Goal: Task Accomplishment & Management: Complete application form

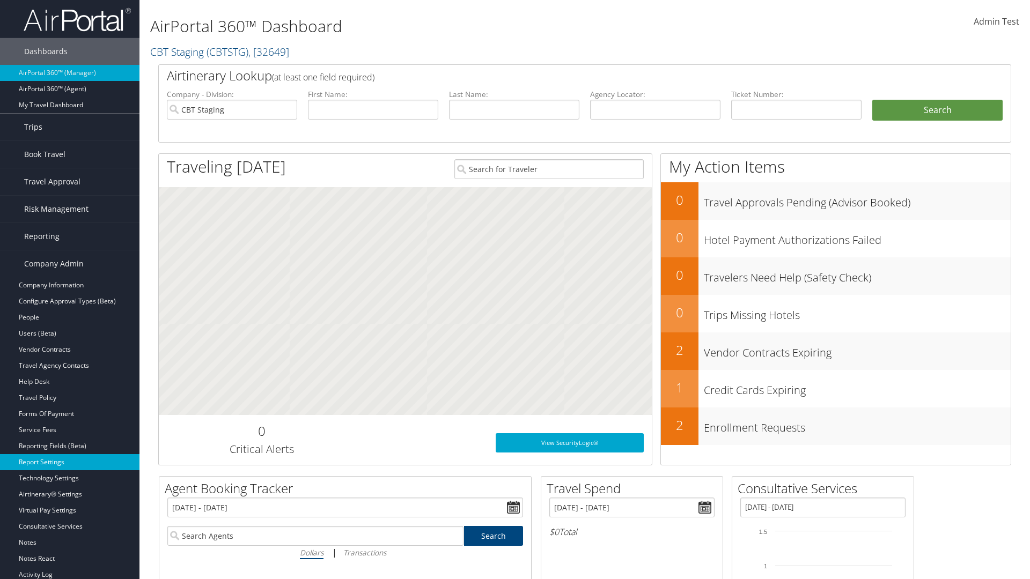
click at [70, 462] on link "Report Settings" at bounding box center [69, 462] width 139 height 16
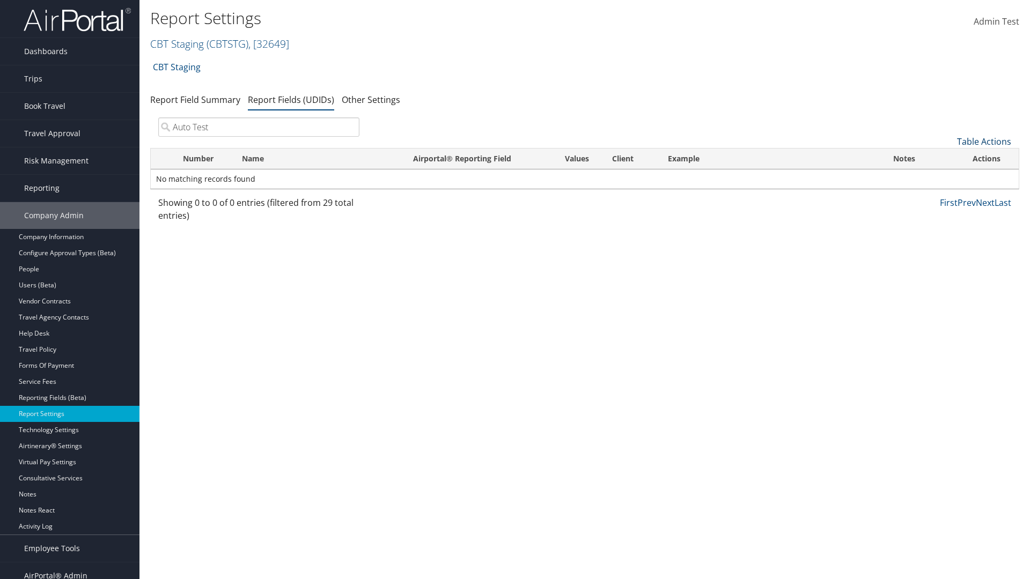
type input "Auto Test"
click at [984, 142] on link "Table Actions" at bounding box center [984, 142] width 54 height 12
click at [948, 158] on link "New Record" at bounding box center [948, 158] width 141 height 18
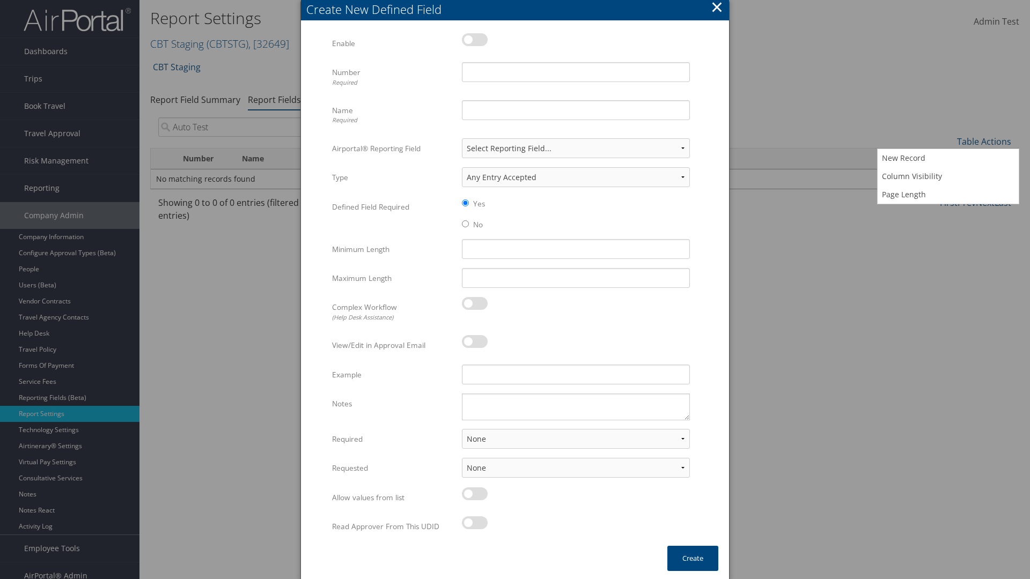
click at [475, 39] on label at bounding box center [475, 39] width 26 height 13
click at [474, 39] on input "checkbox" at bounding box center [470, 41] width 7 height 7
checkbox input "true"
click at [576, 72] on input "Number Required" at bounding box center [576, 72] width 228 height 20
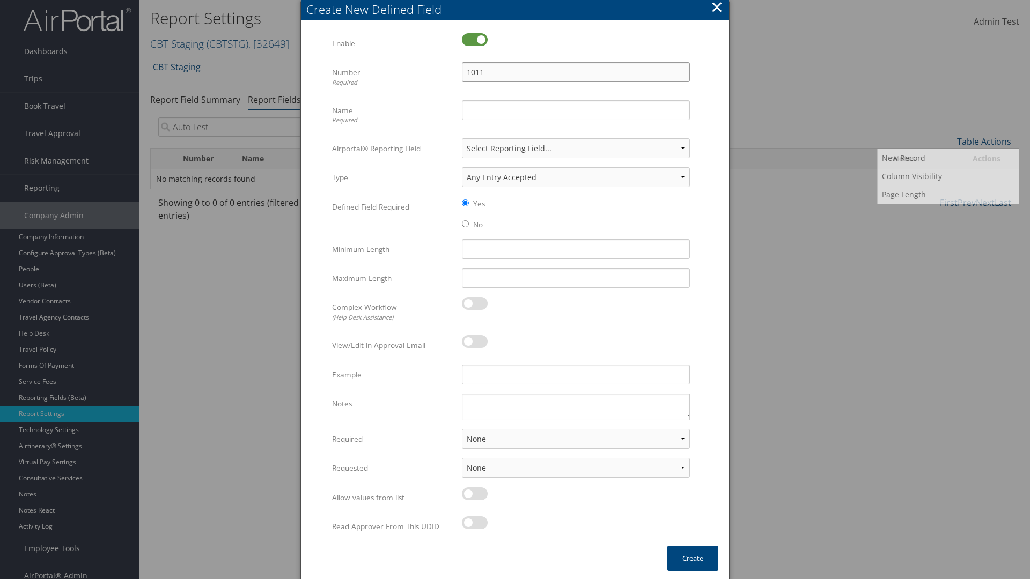
type input "1011"
click at [576, 110] on input "Name Required" at bounding box center [576, 110] width 228 height 20
type input "Auto Test"
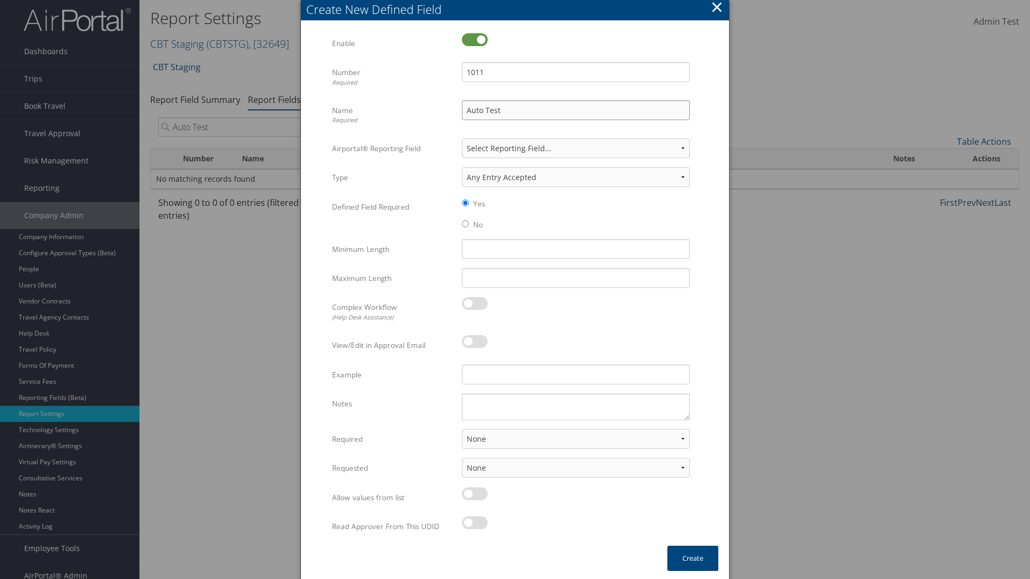
select select "both"
select select "trip"
type input "Auto Test"
click at [693, 558] on button "Create" at bounding box center [692, 558] width 51 height 25
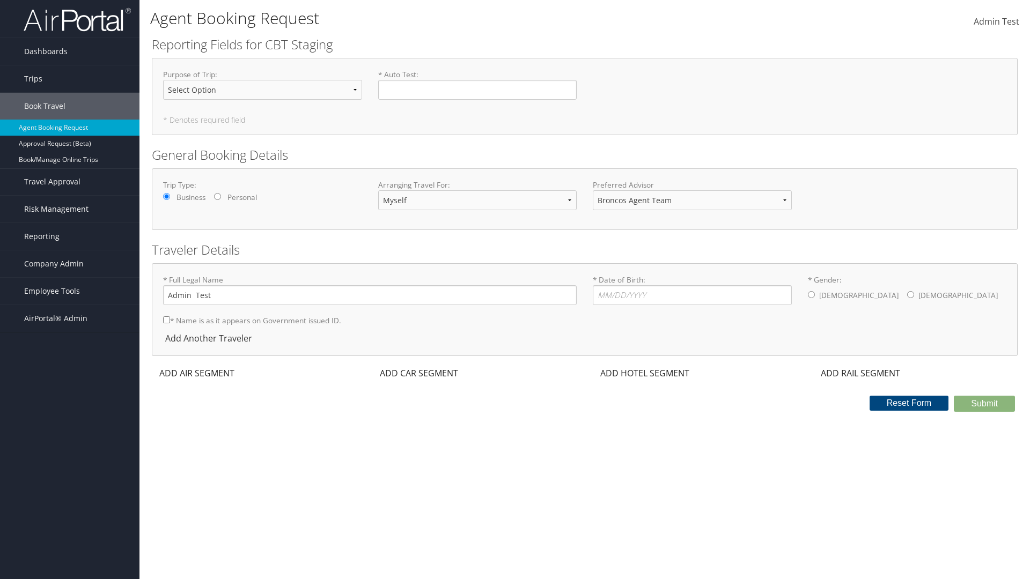
click at [70, 264] on span "Company Admin" at bounding box center [54, 264] width 60 height 27
click at [0, 0] on link "Report Settings" at bounding box center [0, 0] width 0 height 0
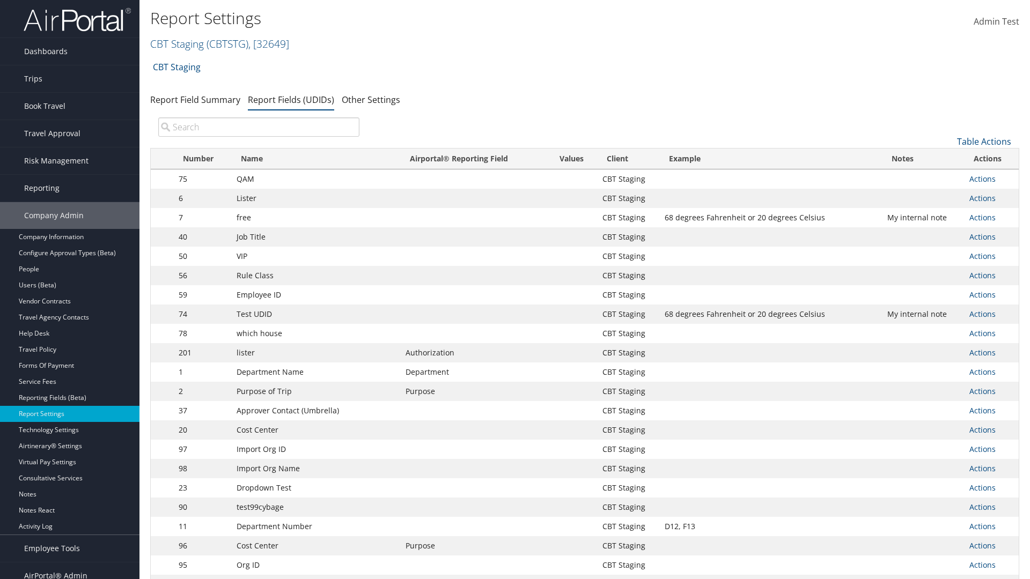
click at [259, 127] on input "search" at bounding box center [258, 126] width 201 height 19
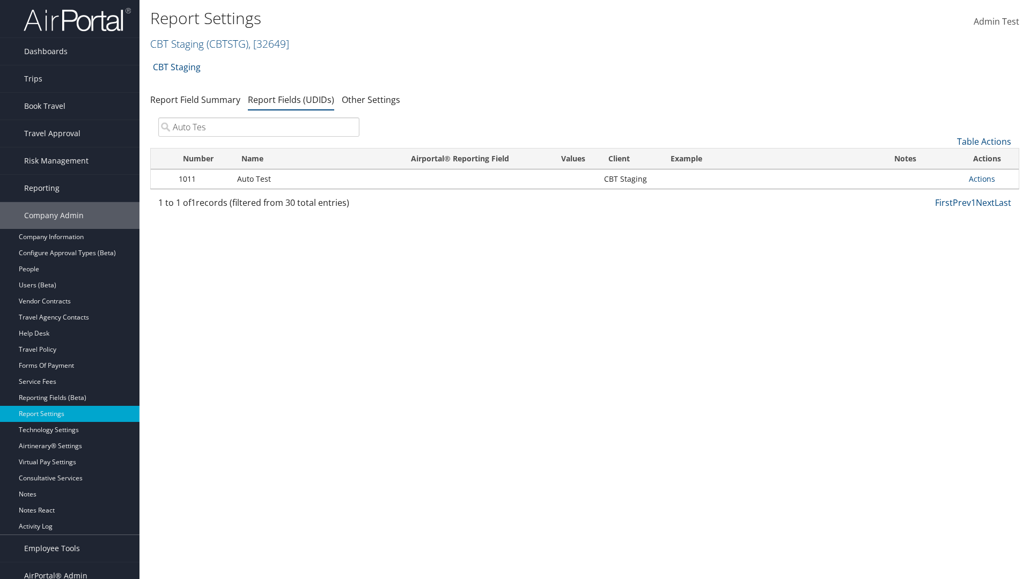
type input "Auto Test"
